Goal: Find specific page/section: Find specific page/section

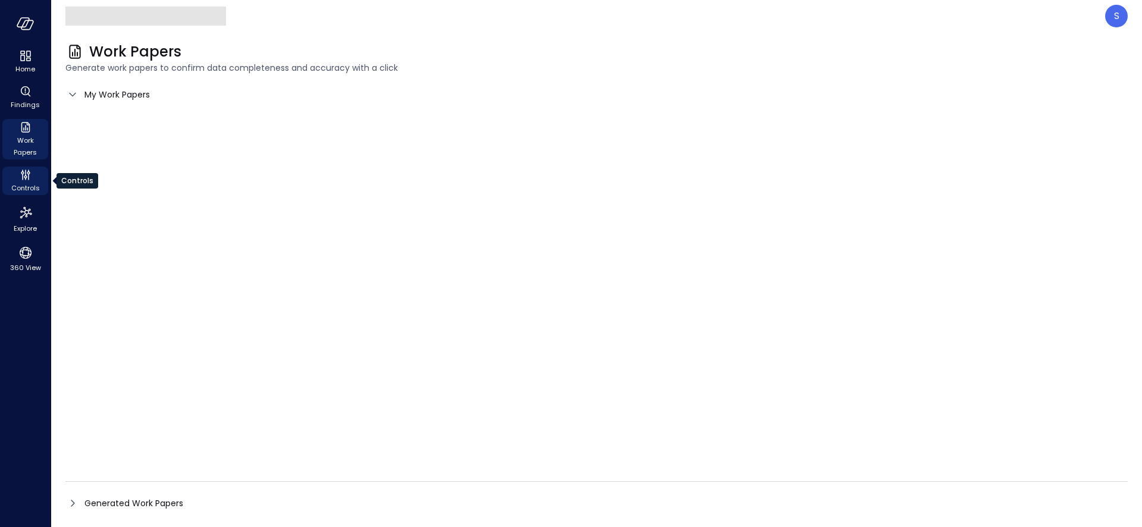
click at [26, 184] on span "Controls" at bounding box center [25, 188] width 29 height 12
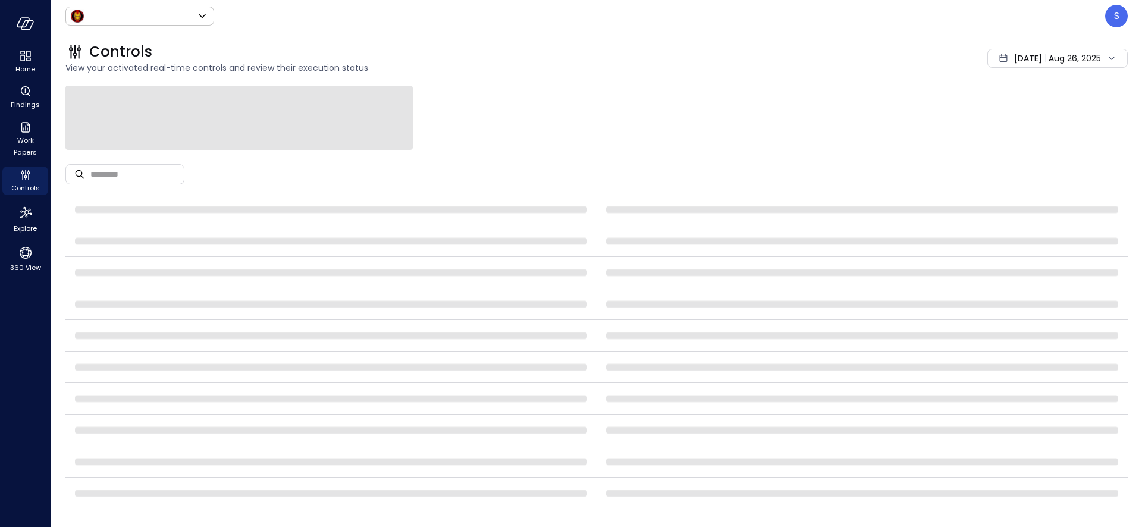
type input "*****"
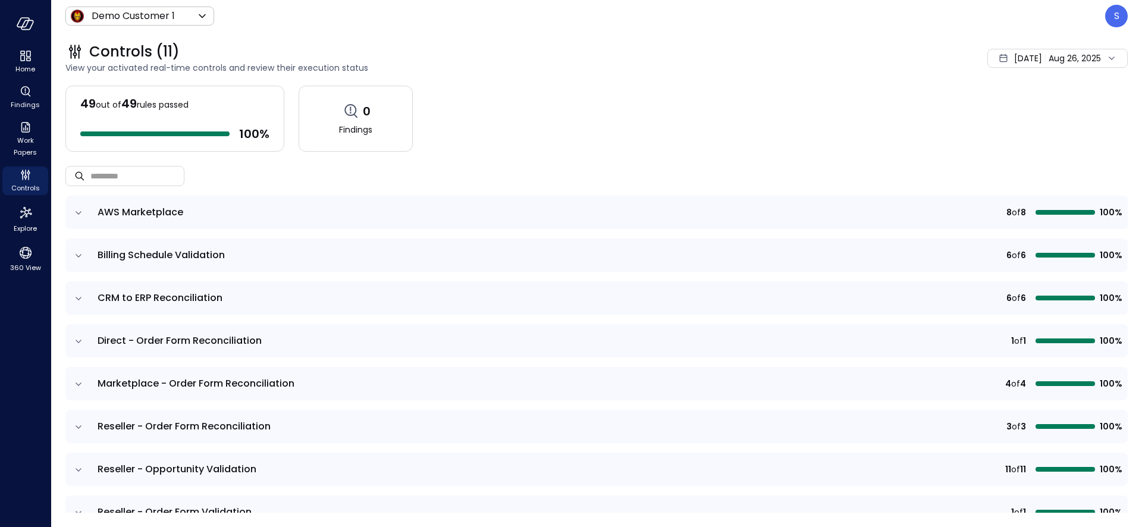
click at [1021, 57] on span "Aug 1, 2025" at bounding box center [1028, 58] width 28 height 13
click at [1008, 132] on li "Current Year 2025" at bounding box center [1034, 130] width 95 height 20
